Goal: Task Accomplishment & Management: Use online tool/utility

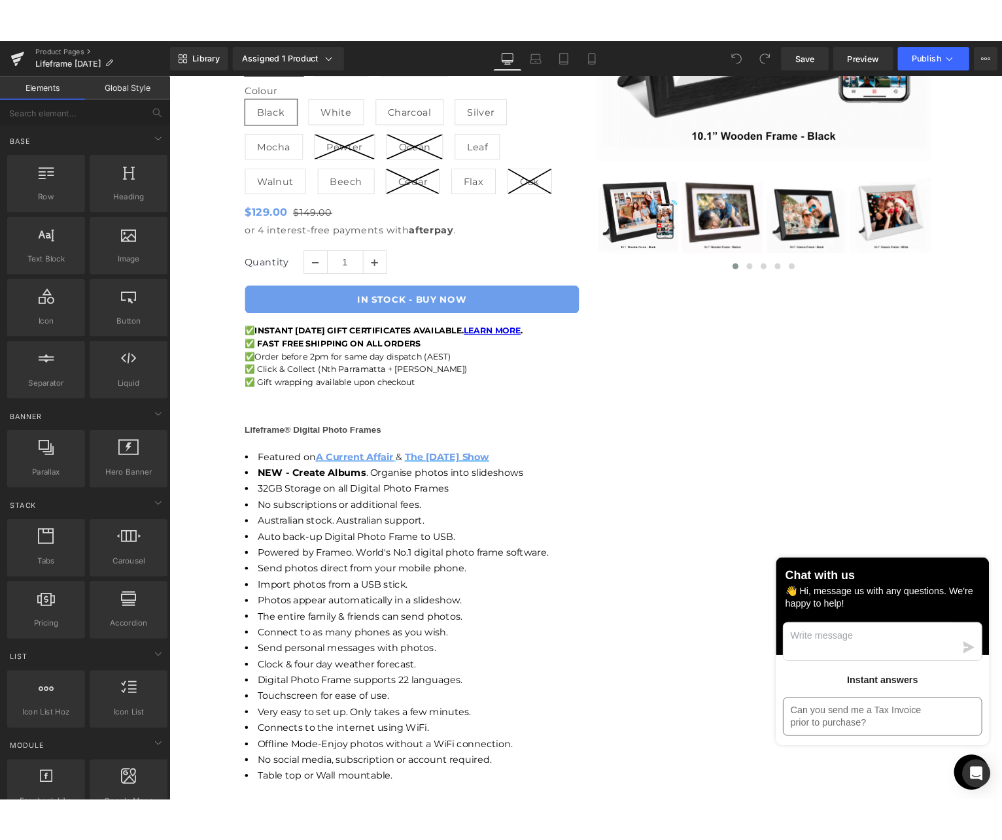
scroll to position [901, 0]
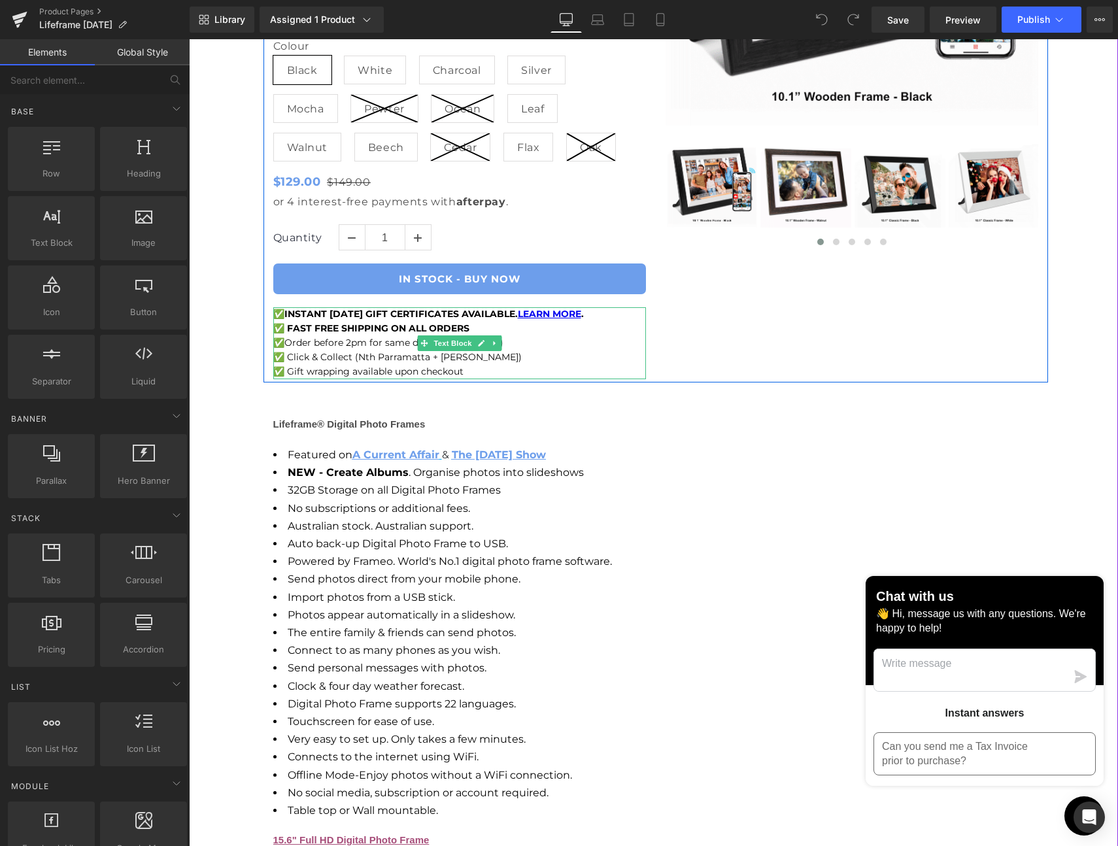
click at [632, 314] on p "✅ INSTANT [DATE] GIFT CERTIFICATES AVAILABLE. LEARN MORE ." at bounding box center [459, 314] width 373 height 14
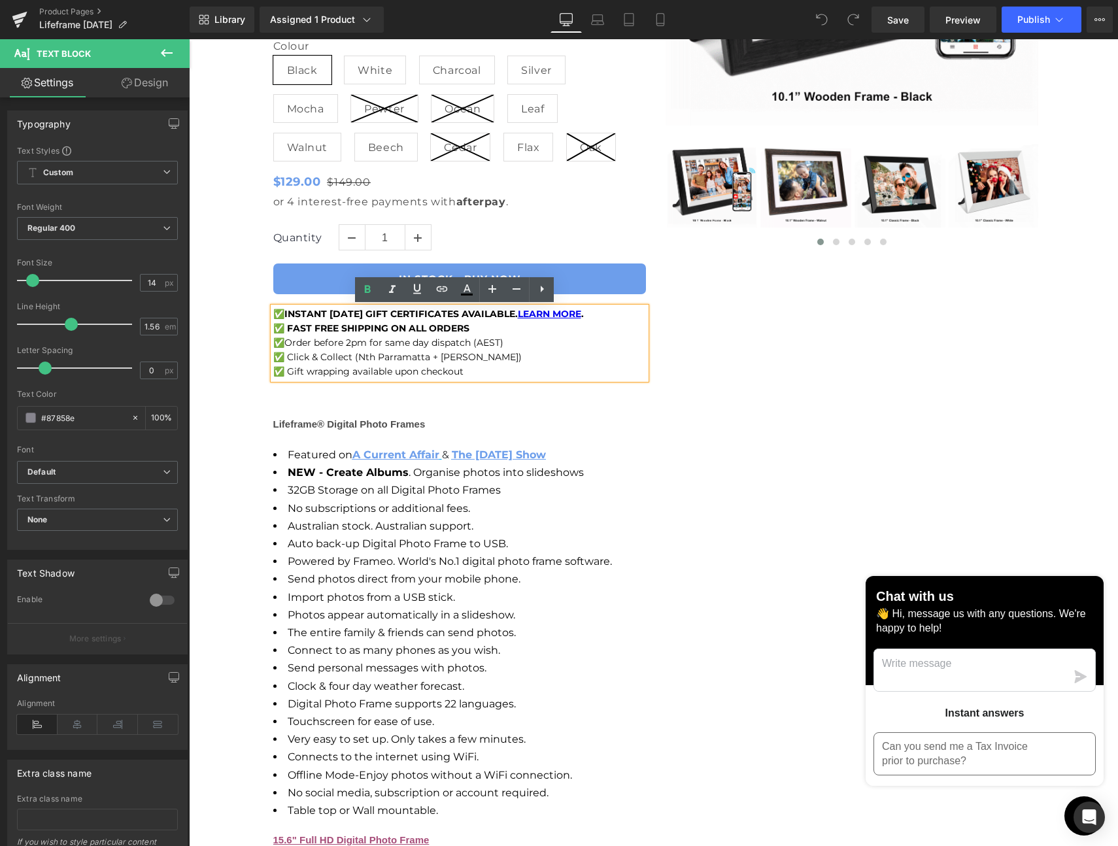
drag, startPoint x: 629, startPoint y: 313, endPoint x: 283, endPoint y: 301, distance: 346.1
click at [283, 301] on div "Digital Photo Frame (P) Title Lifeframe - Digital Photo Frames Heading Keep Lov…" at bounding box center [460, 68] width 392 height 630
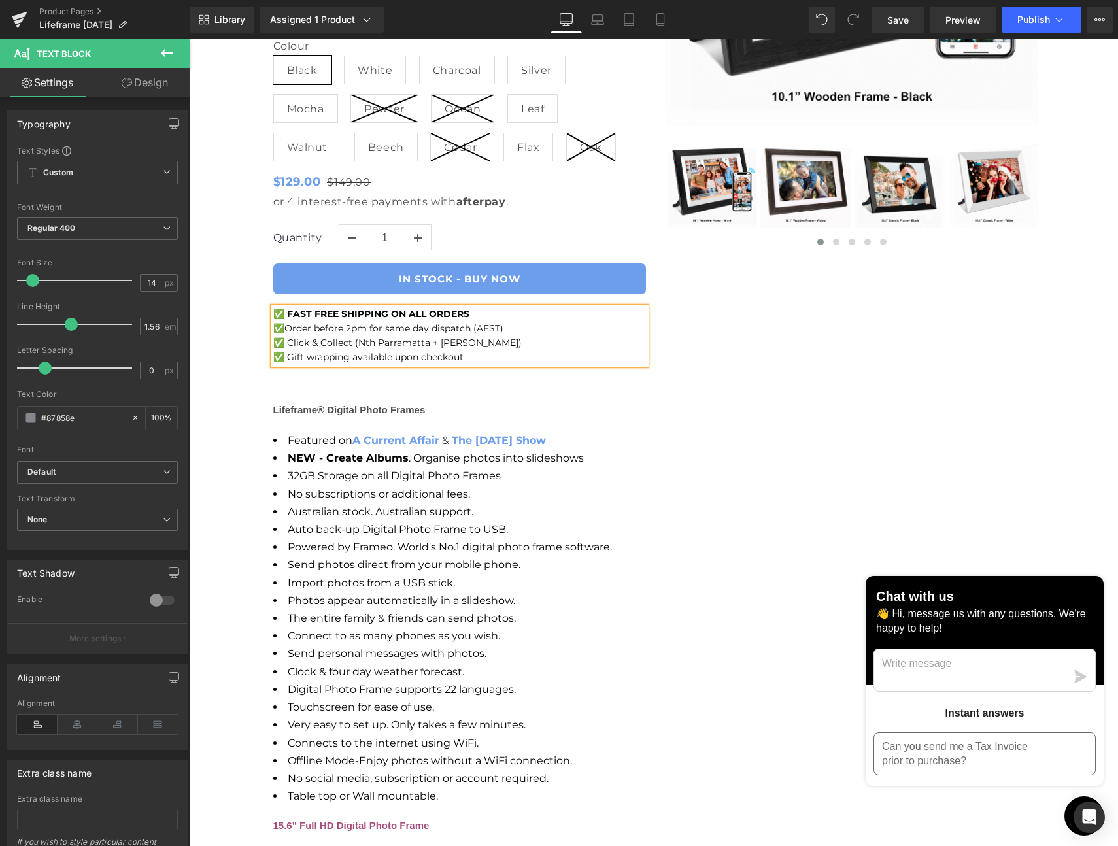
click at [759, 337] on div "Digital Photo Frame (P) Title Lifeframe - Digital Photo Frames Heading Keep Lov…" at bounding box center [656, 60] width 785 height 615
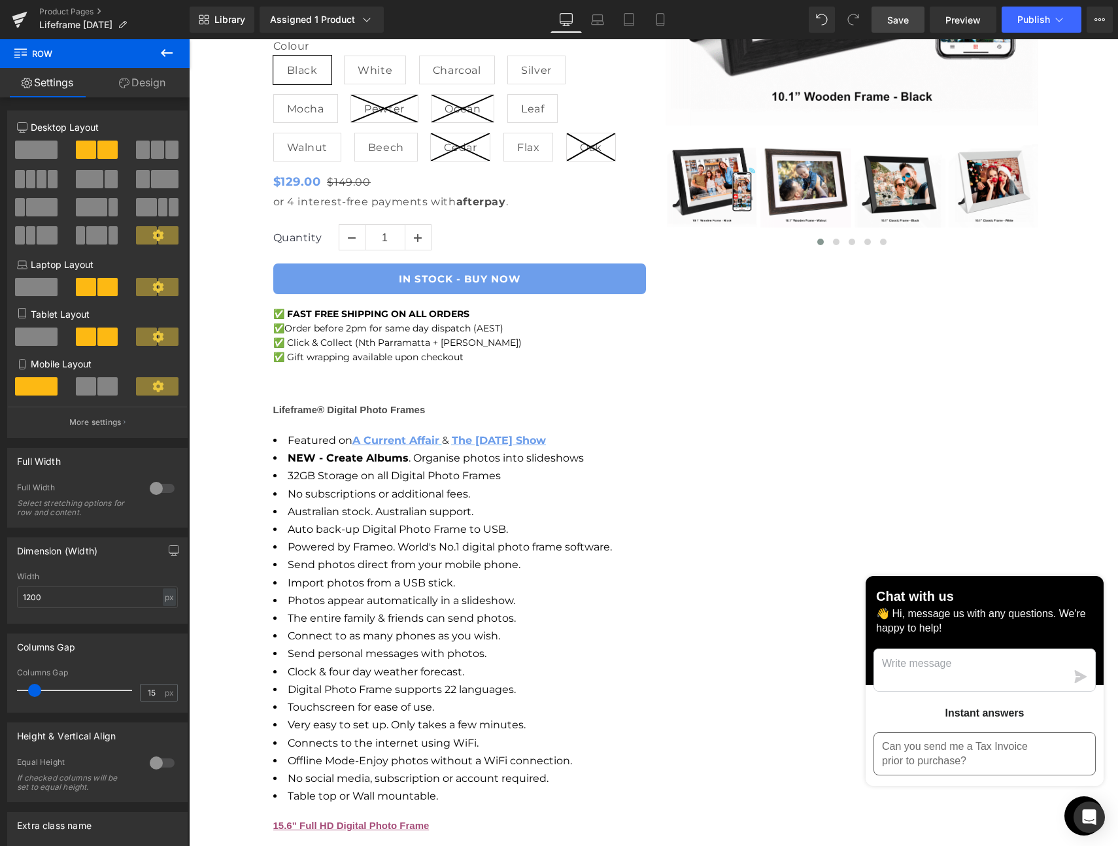
click at [901, 18] on span "Save" at bounding box center [898, 20] width 22 height 14
click at [1036, 15] on span "Publish" at bounding box center [1033, 19] width 33 height 10
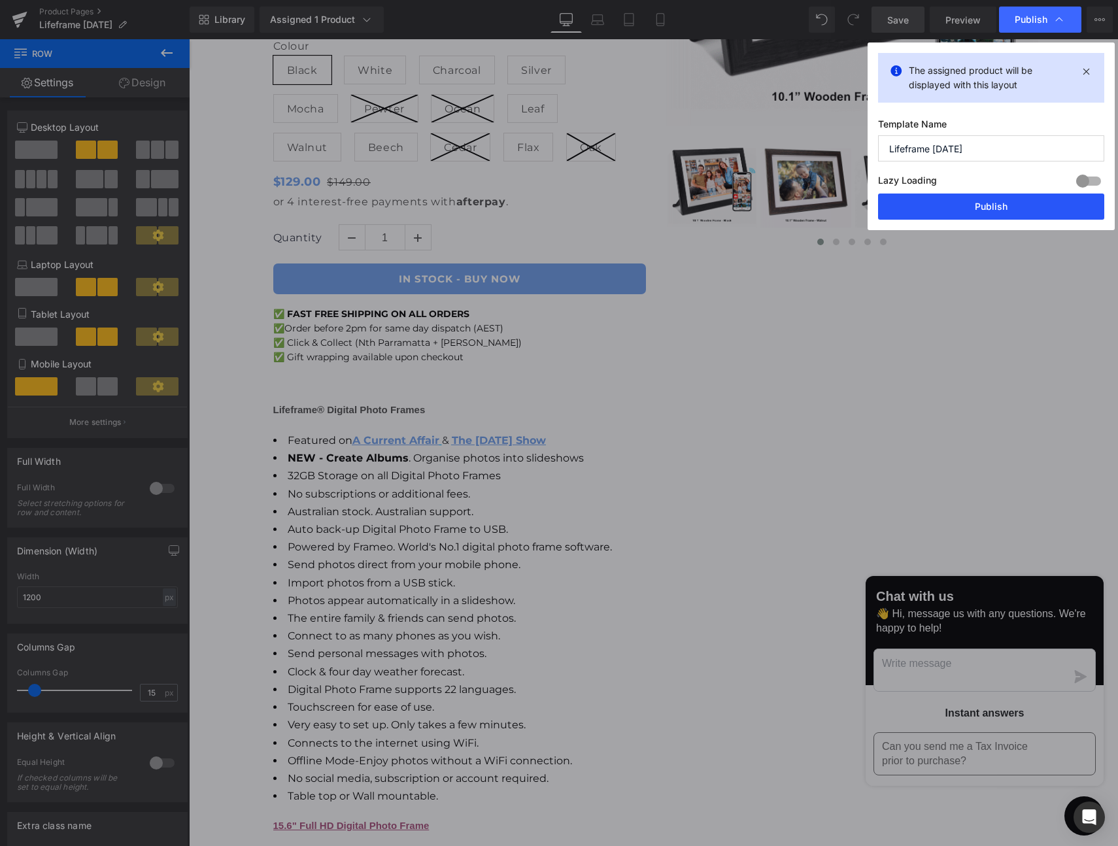
click at [972, 199] on button "Publish" at bounding box center [991, 207] width 226 height 26
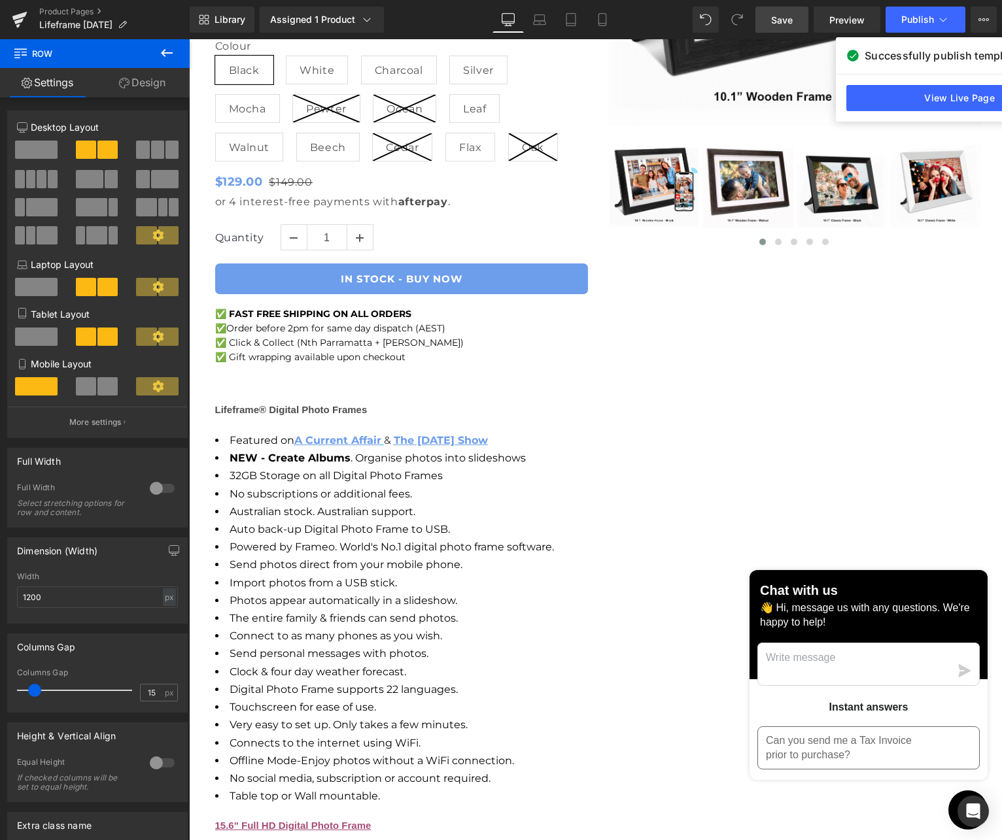
scroll to position [902, 0]
